Goal: Information Seeking & Learning: Learn about a topic

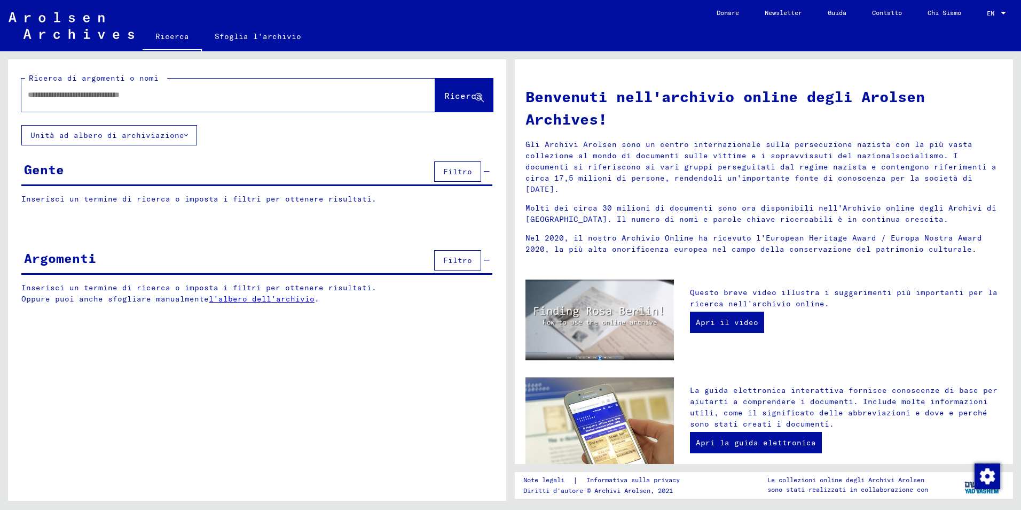
click at [49, 95] on input "text" at bounding box center [216, 94] width 376 height 11
type input "********"
click at [456, 86] on button "Ricerca" at bounding box center [464, 95] width 58 height 33
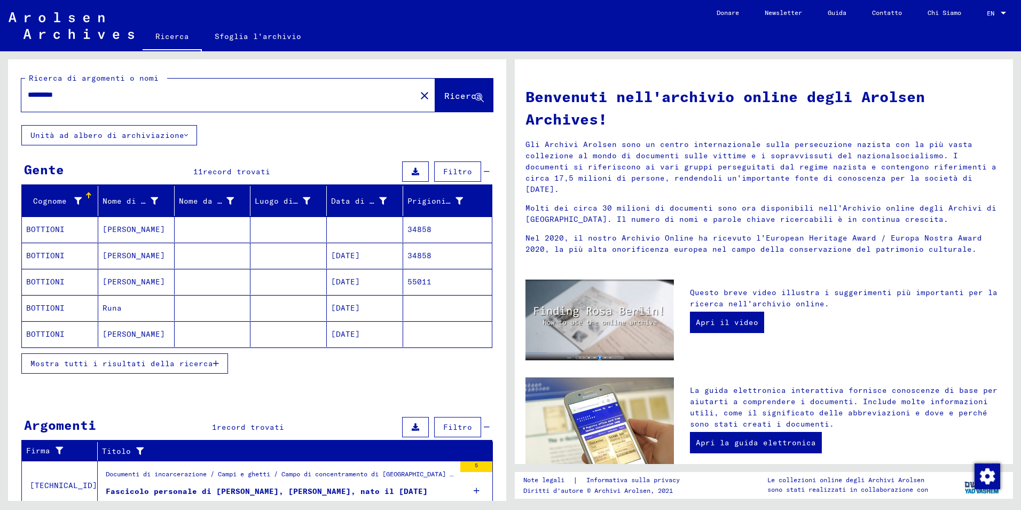
click at [44, 254] on mat-cell "BOTTIONI" at bounding box center [60, 256] width 76 height 26
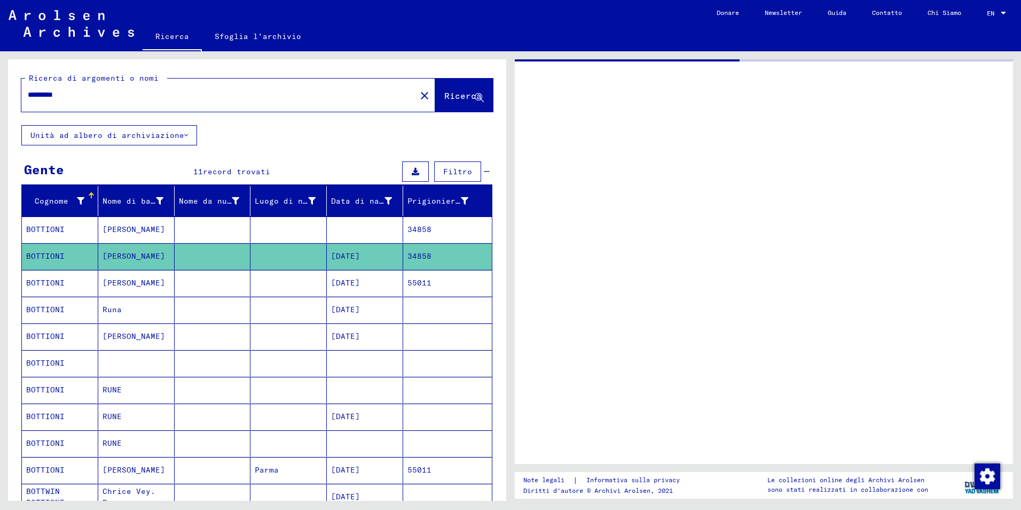
click at [45, 254] on mat-cell "BOTTIONI" at bounding box center [60, 256] width 76 height 26
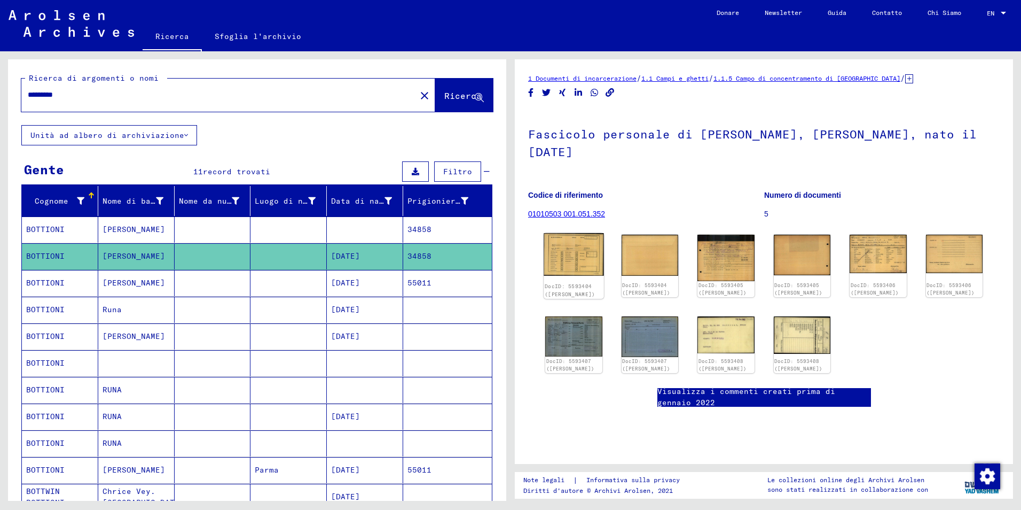
click at [572, 245] on img at bounding box center [574, 254] width 60 height 43
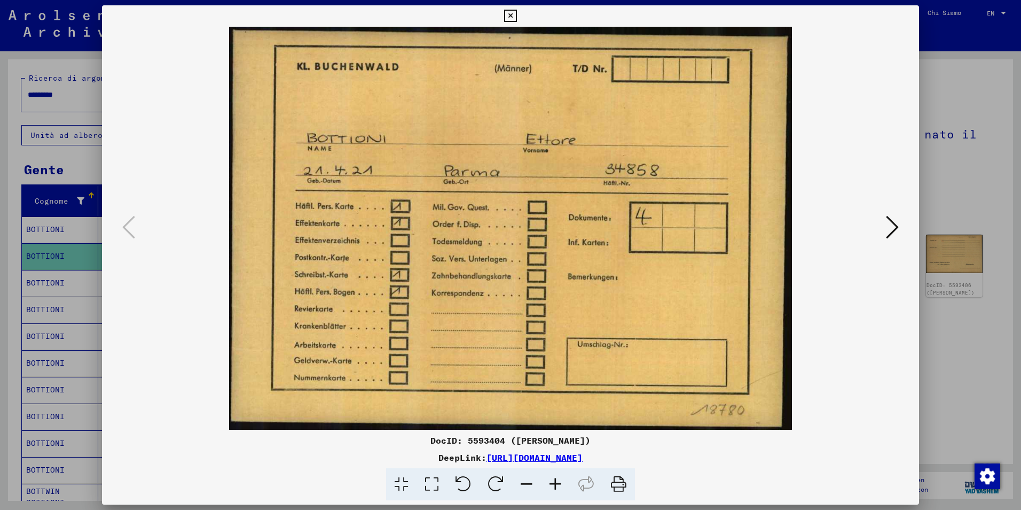
click at [572, 245] on img at bounding box center [510, 228] width 745 height 403
click at [896, 223] on icon at bounding box center [892, 227] width 13 height 26
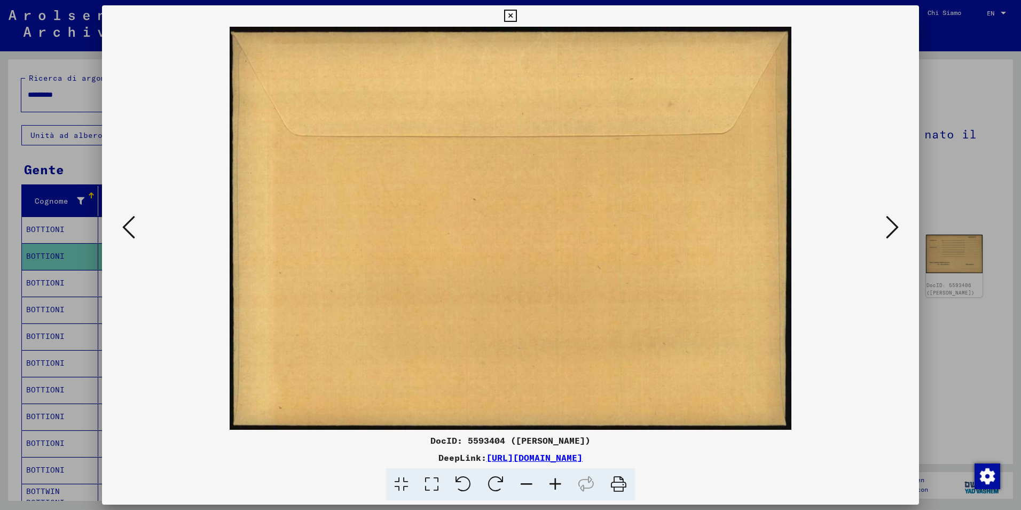
click at [896, 223] on icon at bounding box center [892, 227] width 13 height 26
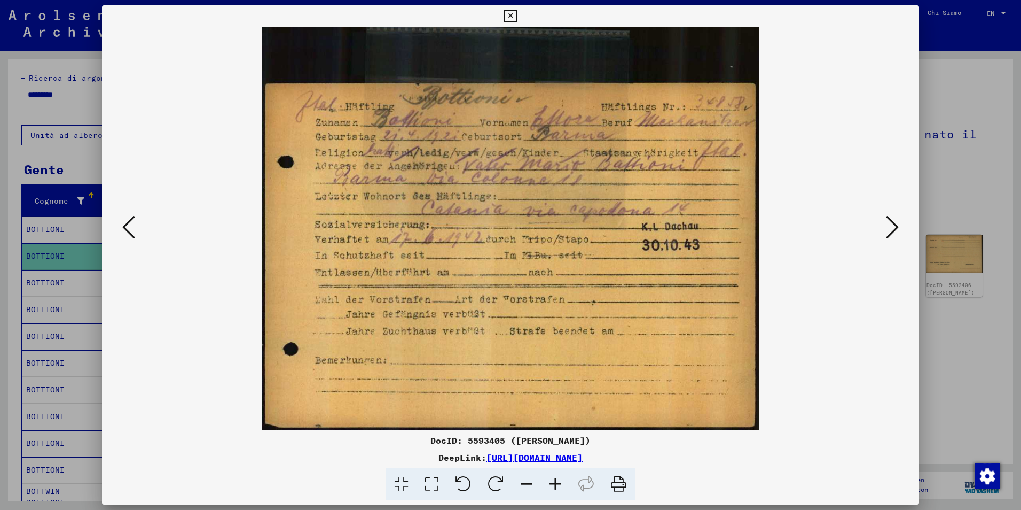
click at [895, 224] on icon at bounding box center [892, 227] width 13 height 26
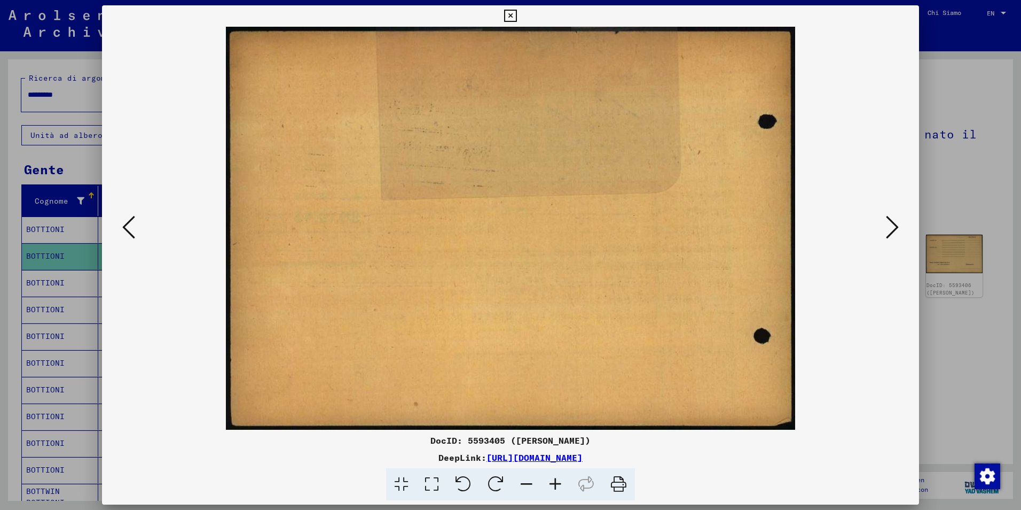
click at [895, 224] on icon at bounding box center [892, 227] width 13 height 26
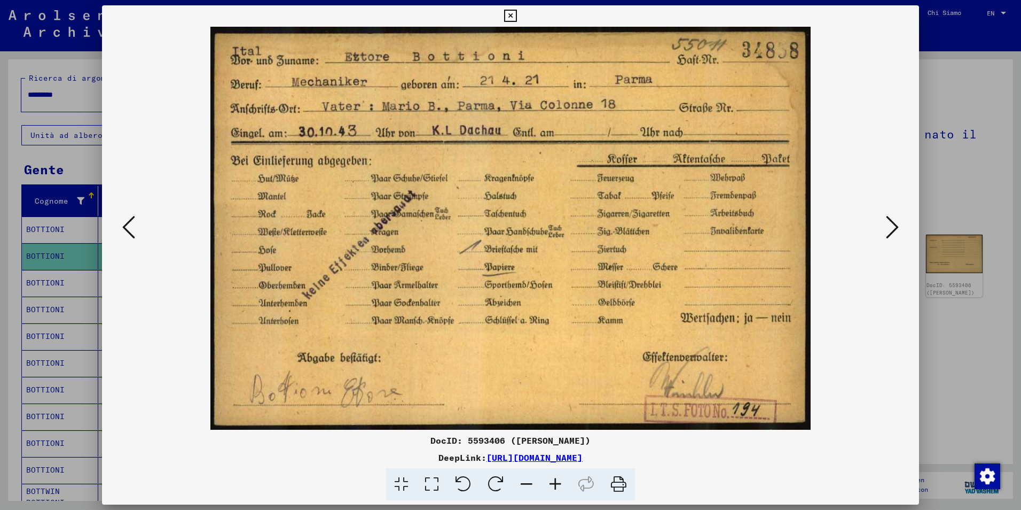
click at [893, 224] on icon at bounding box center [892, 227] width 13 height 26
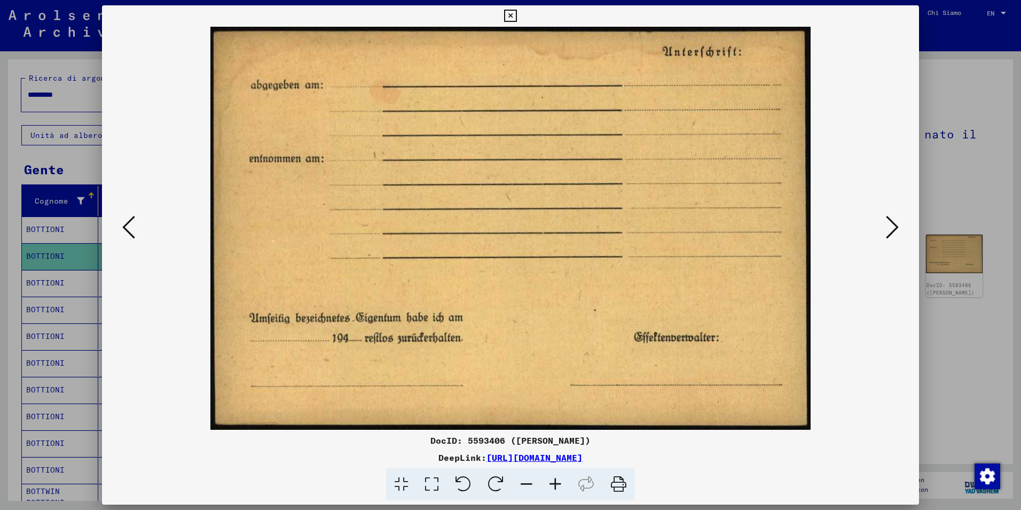
click at [893, 224] on icon at bounding box center [892, 227] width 13 height 26
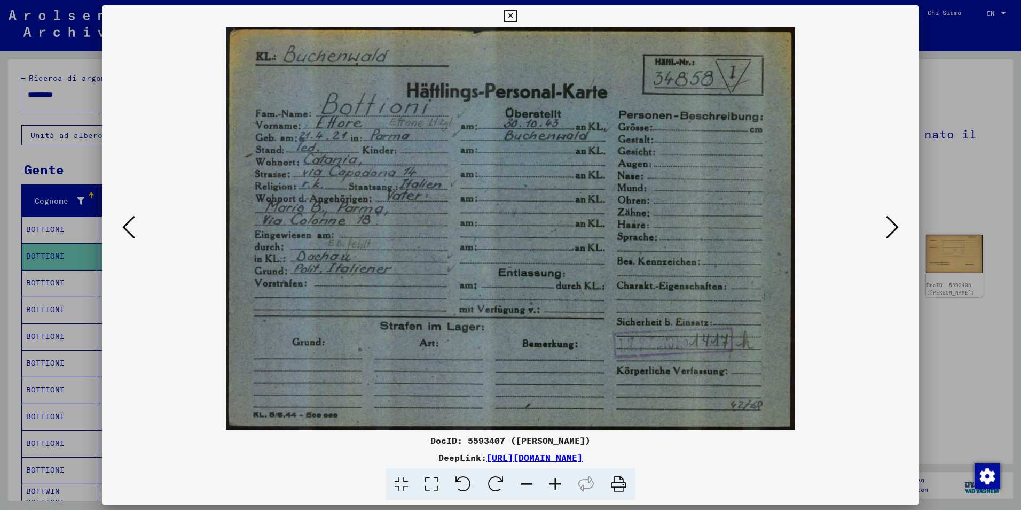
click at [889, 224] on icon at bounding box center [892, 227] width 13 height 26
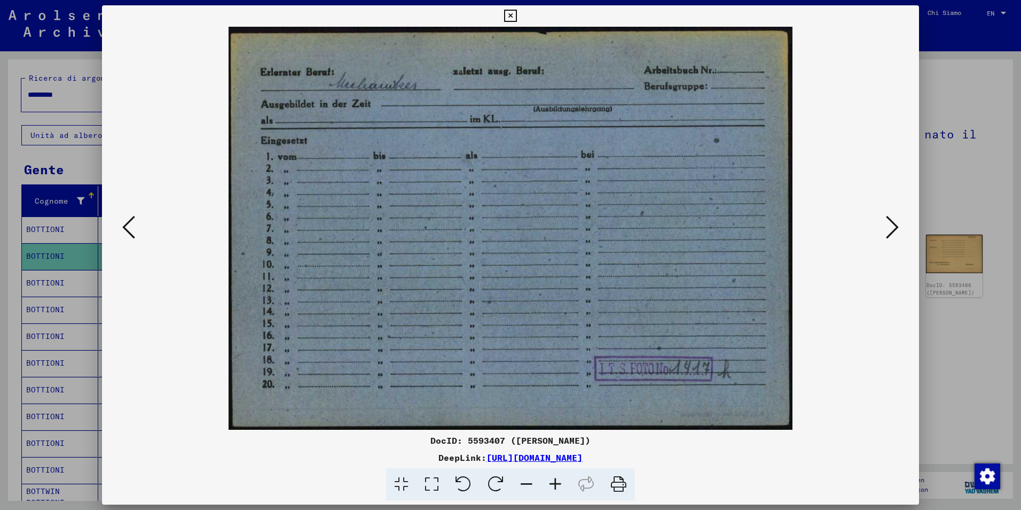
click at [889, 224] on icon at bounding box center [892, 227] width 13 height 26
